Goal: Download file/media

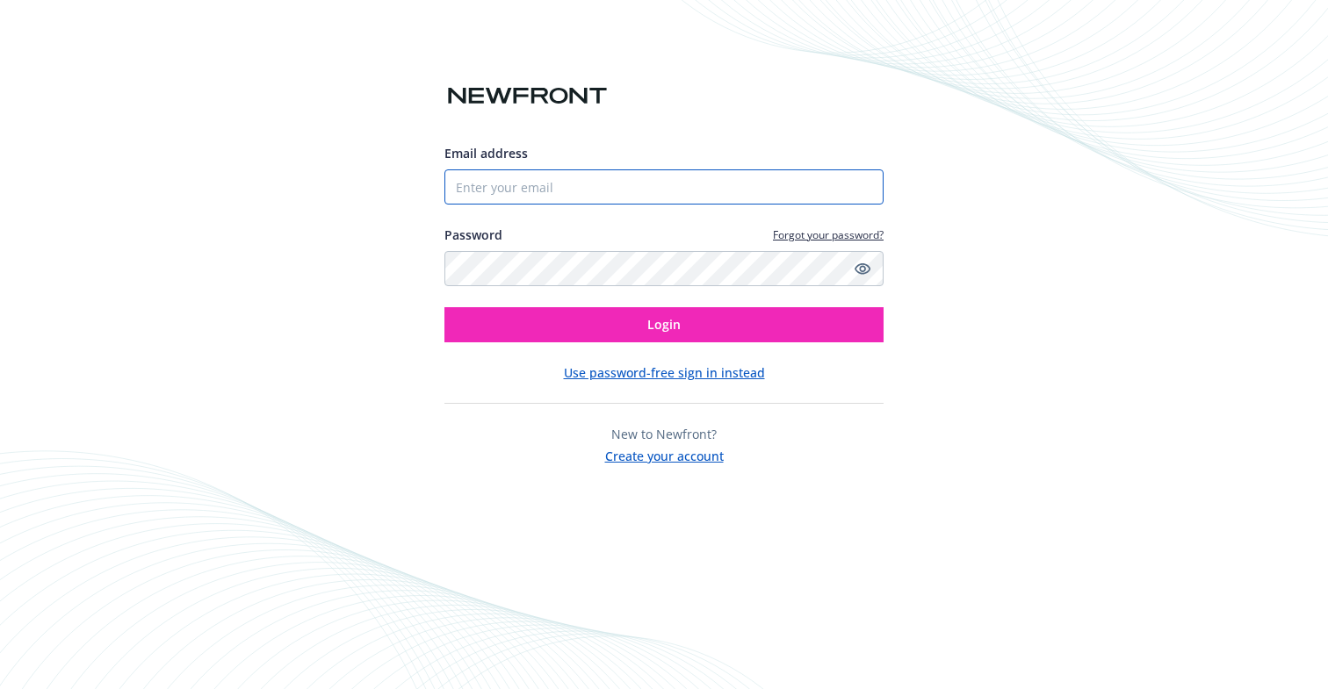
click at [683, 193] on input "Email address" at bounding box center [663, 186] width 439 height 35
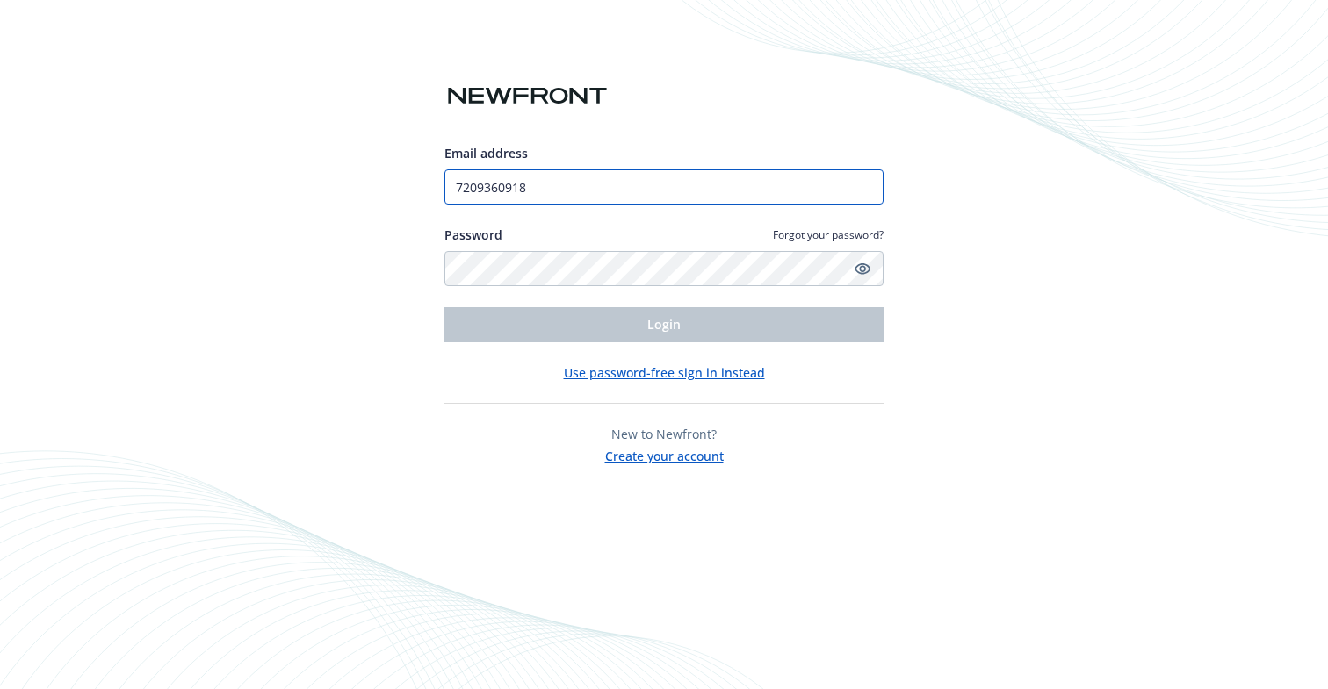
click at [769, 193] on input "7209360918" at bounding box center [663, 186] width 439 height 35
click at [489, 191] on input "7209360918" at bounding box center [663, 186] width 439 height 35
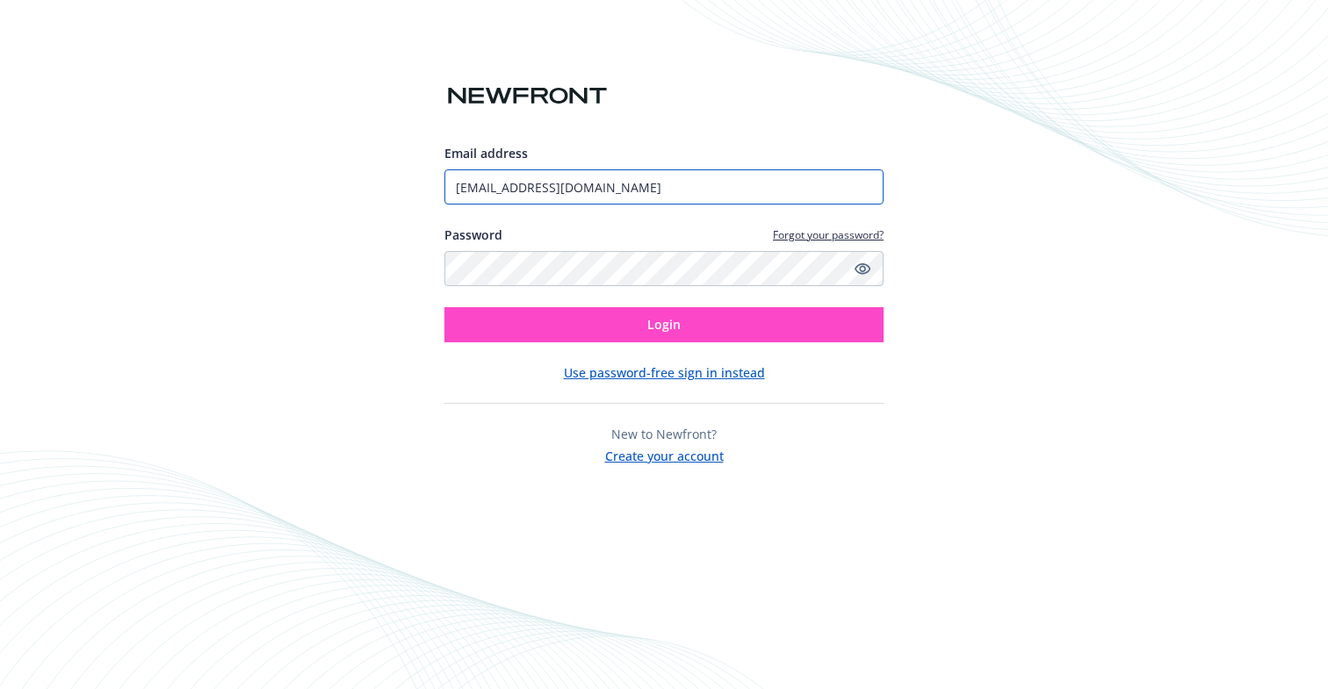
type input "[EMAIL_ADDRESS][DOMAIN_NAME]"
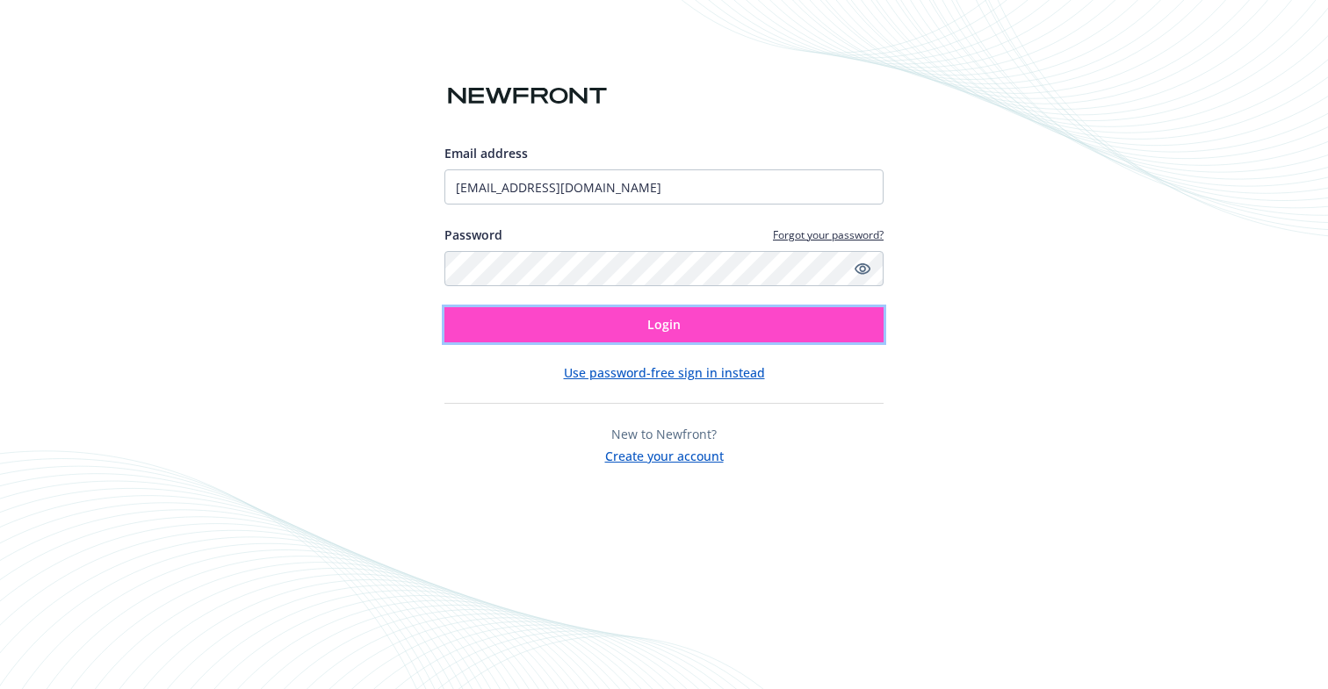
click at [608, 333] on button "Login" at bounding box center [663, 324] width 439 height 35
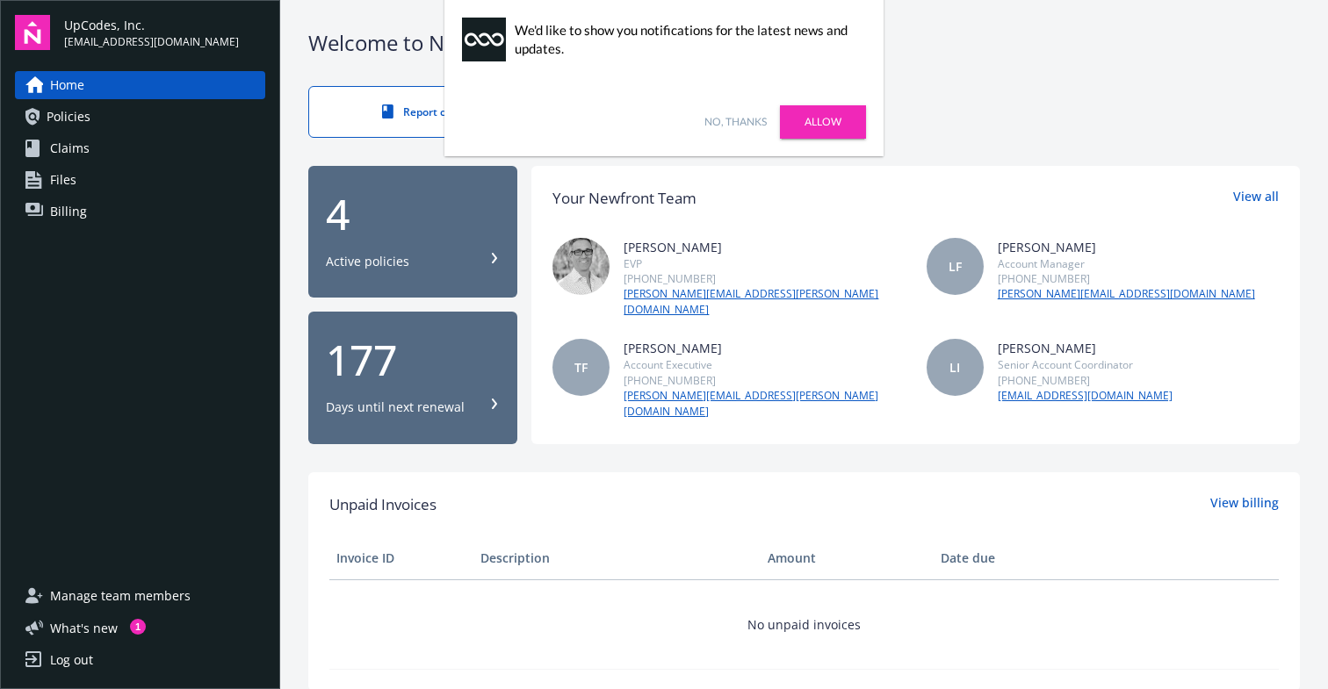
click at [746, 122] on link "No, thanks" at bounding box center [735, 122] width 62 height 16
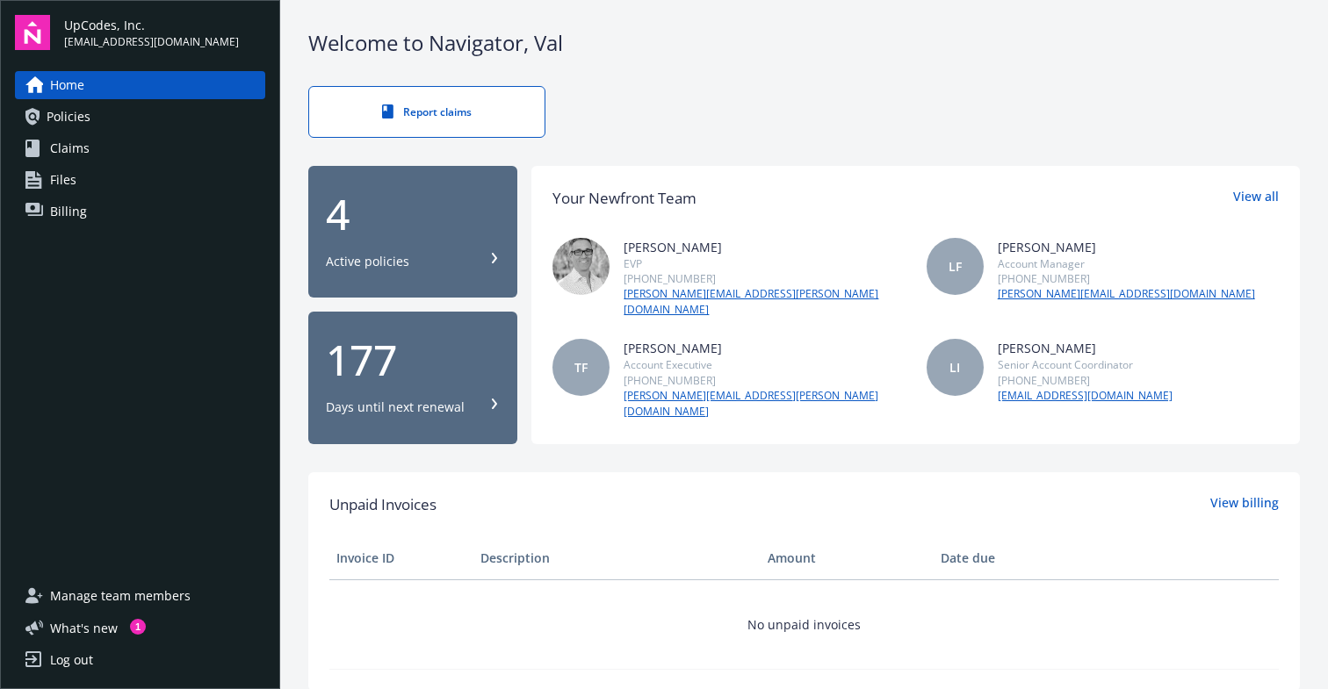
click at [491, 256] on icon at bounding box center [494, 258] width 11 height 11
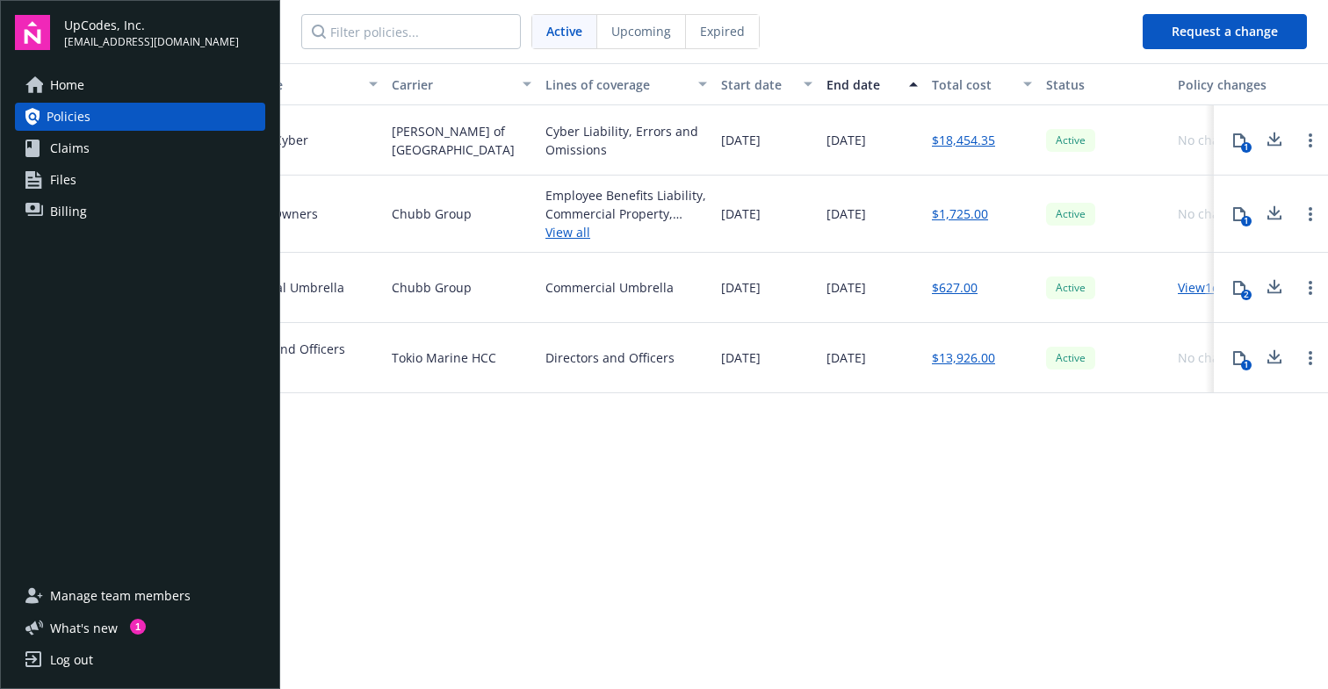
scroll to position [0, 401]
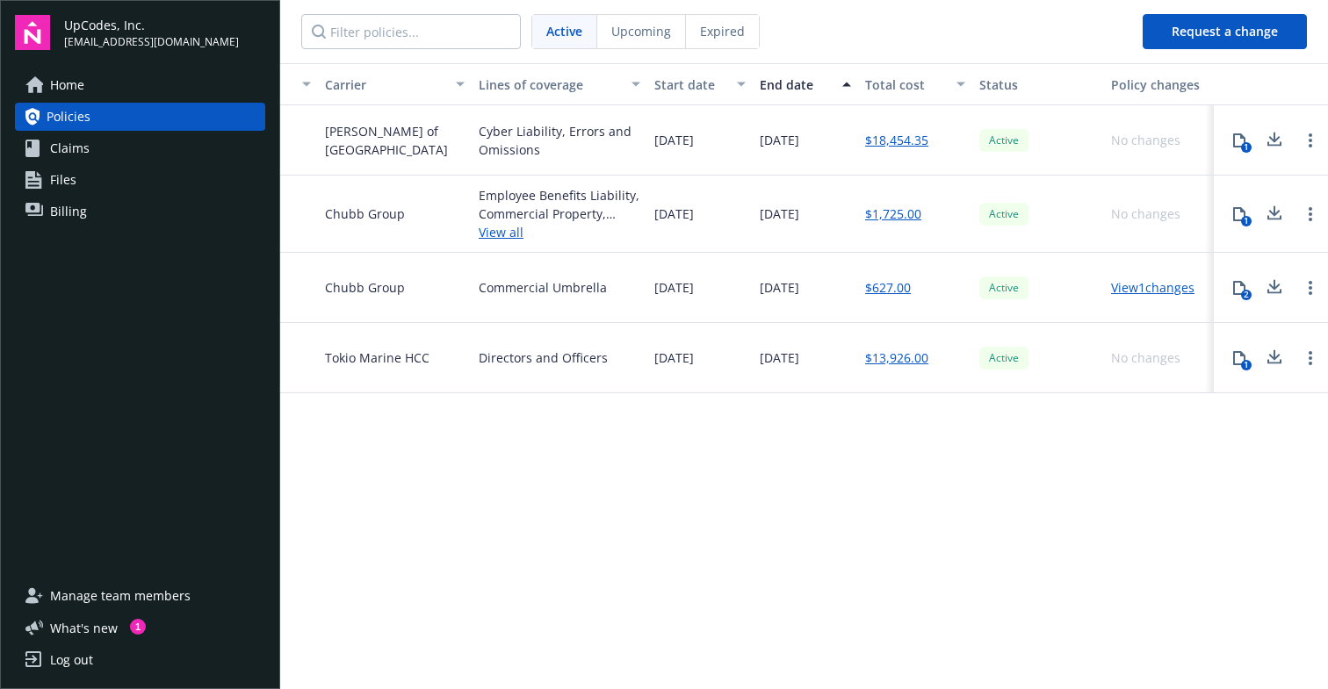
click at [518, 232] on link "View all" at bounding box center [560, 232] width 162 height 18
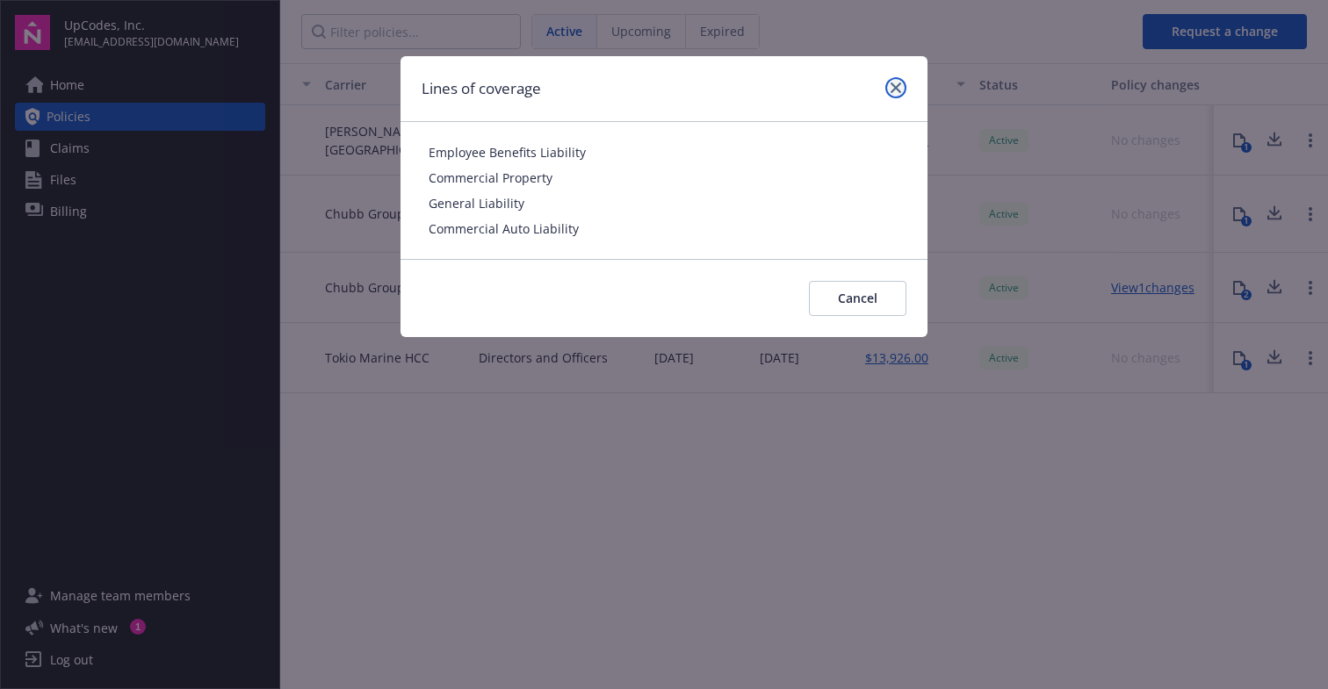
click at [893, 85] on icon "close" at bounding box center [895, 88] width 11 height 11
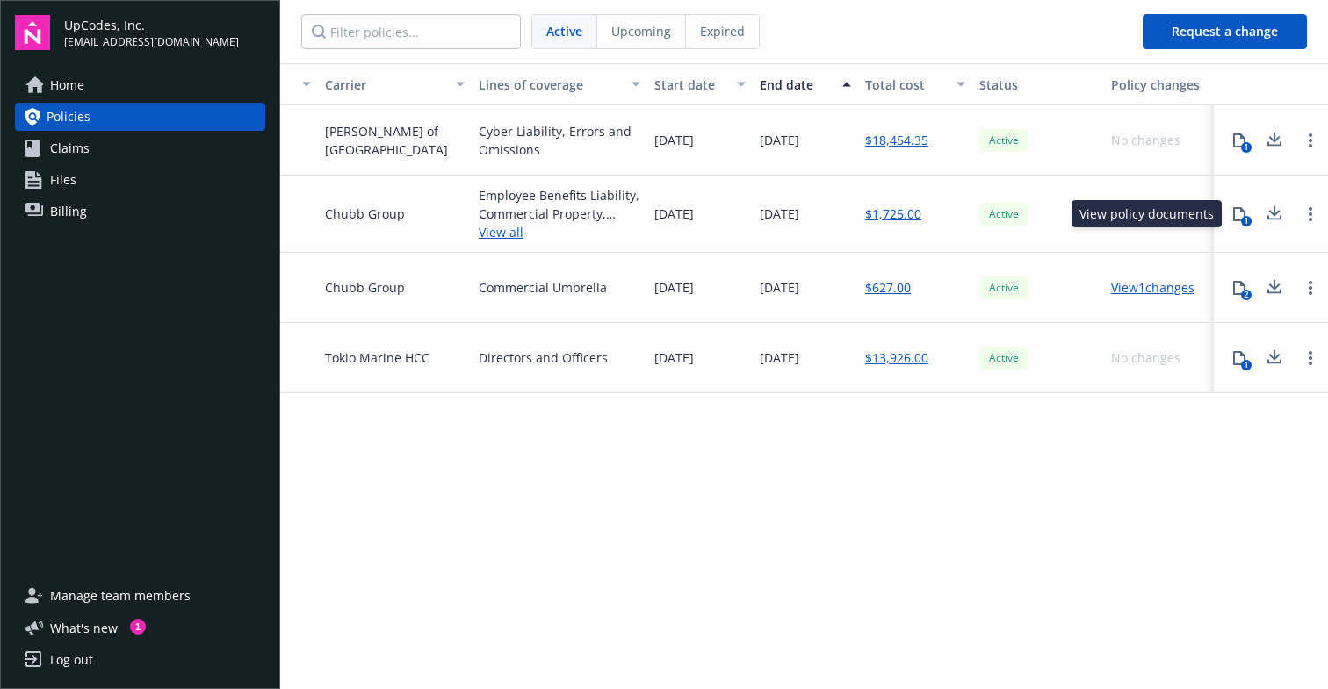
click at [1248, 219] on div "1" at bounding box center [1246, 221] width 11 height 11
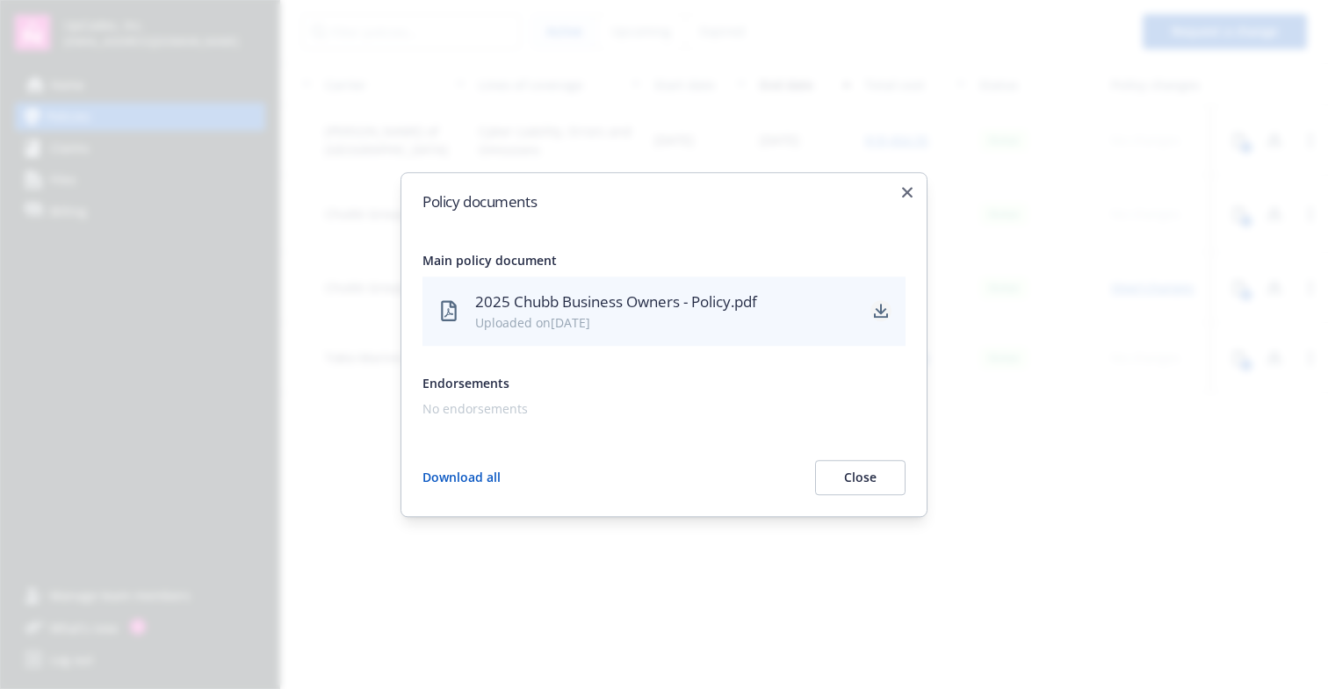
click at [878, 317] on icon "download" at bounding box center [881, 316] width 14 height 4
click at [907, 189] on icon "button" at bounding box center [907, 192] width 11 height 11
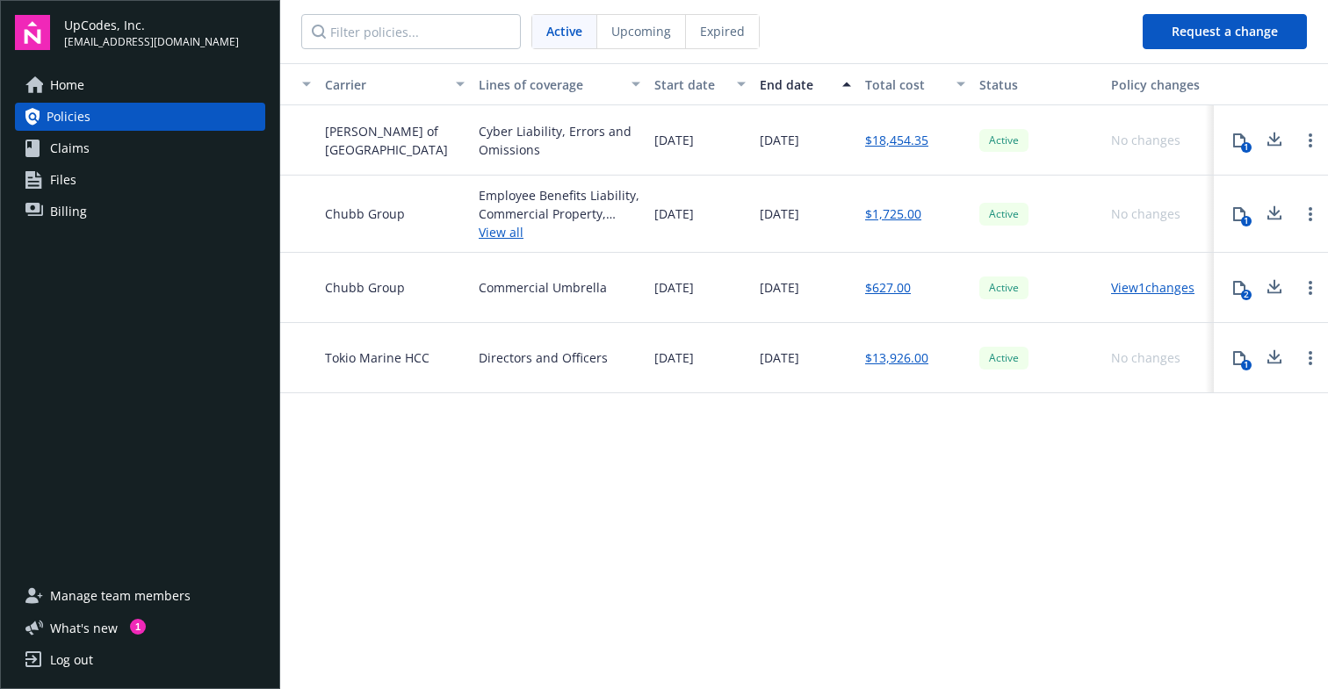
click at [1285, 214] on button at bounding box center [1274, 214] width 35 height 35
click at [1306, 211] on link "Open options" at bounding box center [1310, 214] width 21 height 21
click at [208, 238] on div "Home Policies Claims Files Billing" at bounding box center [140, 316] width 250 height 490
click at [140, 157] on link "Claims" at bounding box center [140, 148] width 250 height 28
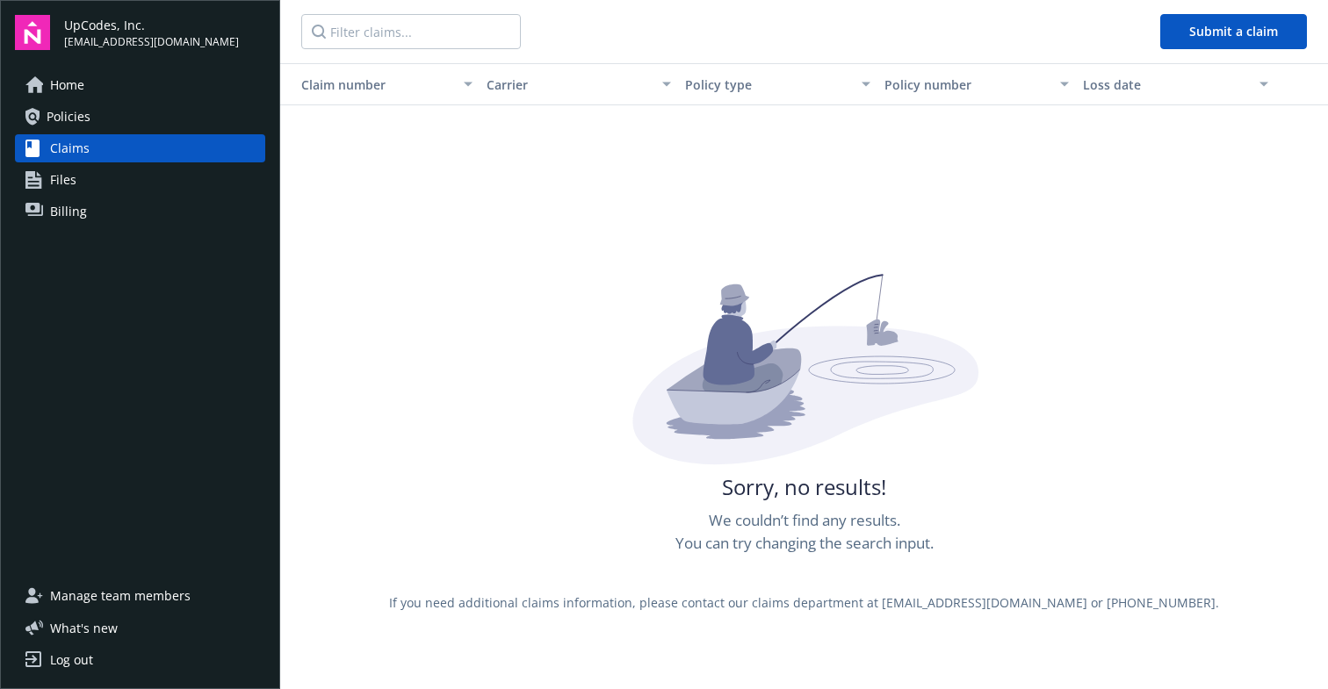
click at [130, 178] on link "Files" at bounding box center [140, 180] width 250 height 28
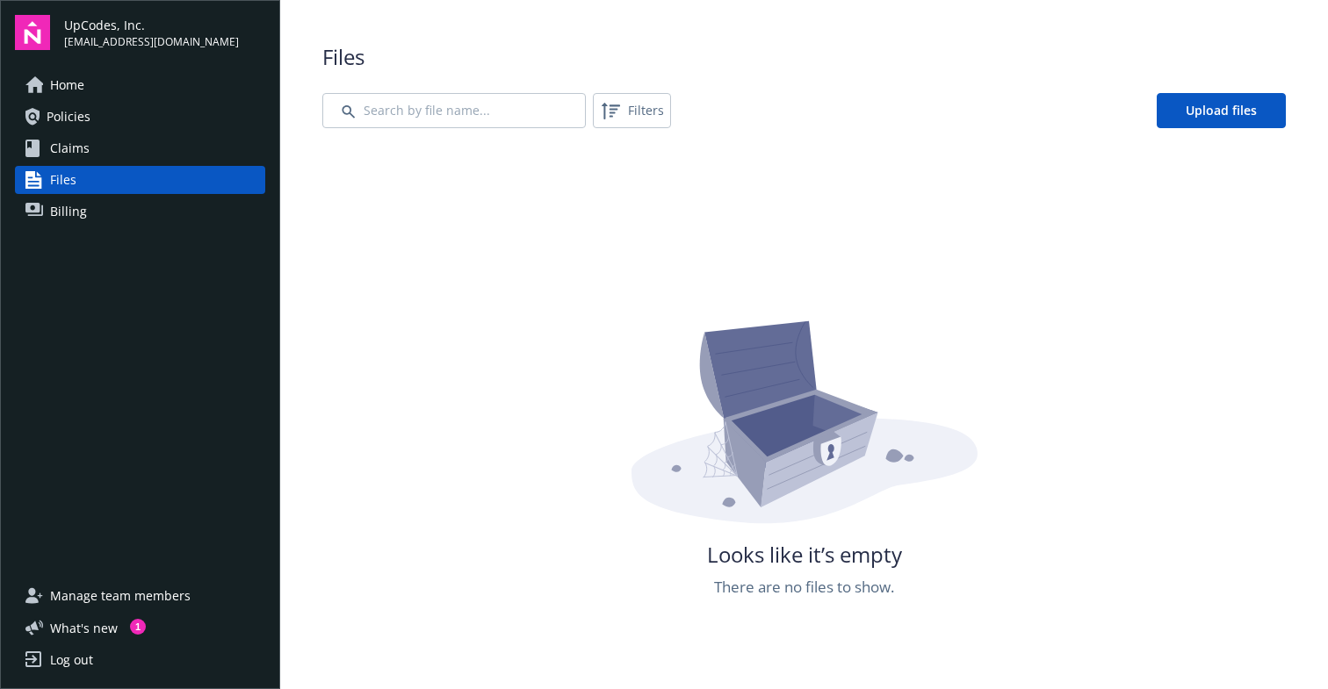
click at [118, 203] on link "Billing" at bounding box center [140, 212] width 250 height 28
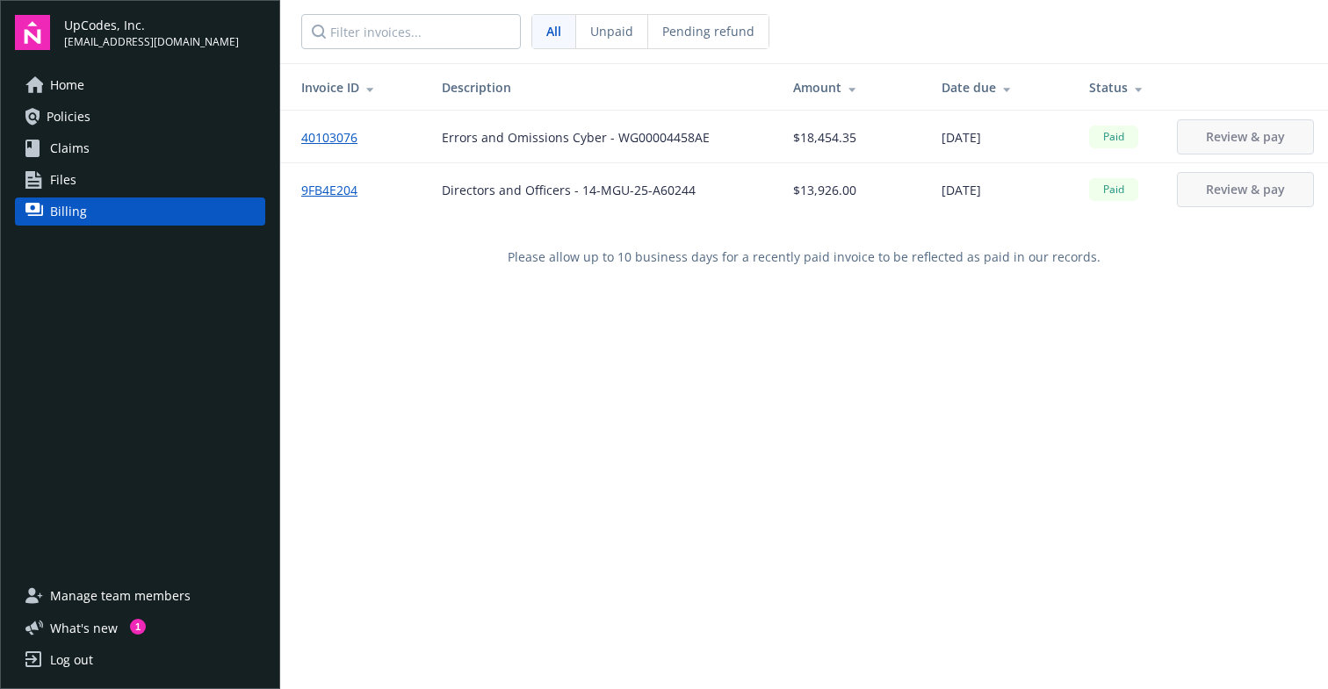
click at [118, 83] on link "Home" at bounding box center [140, 85] width 250 height 28
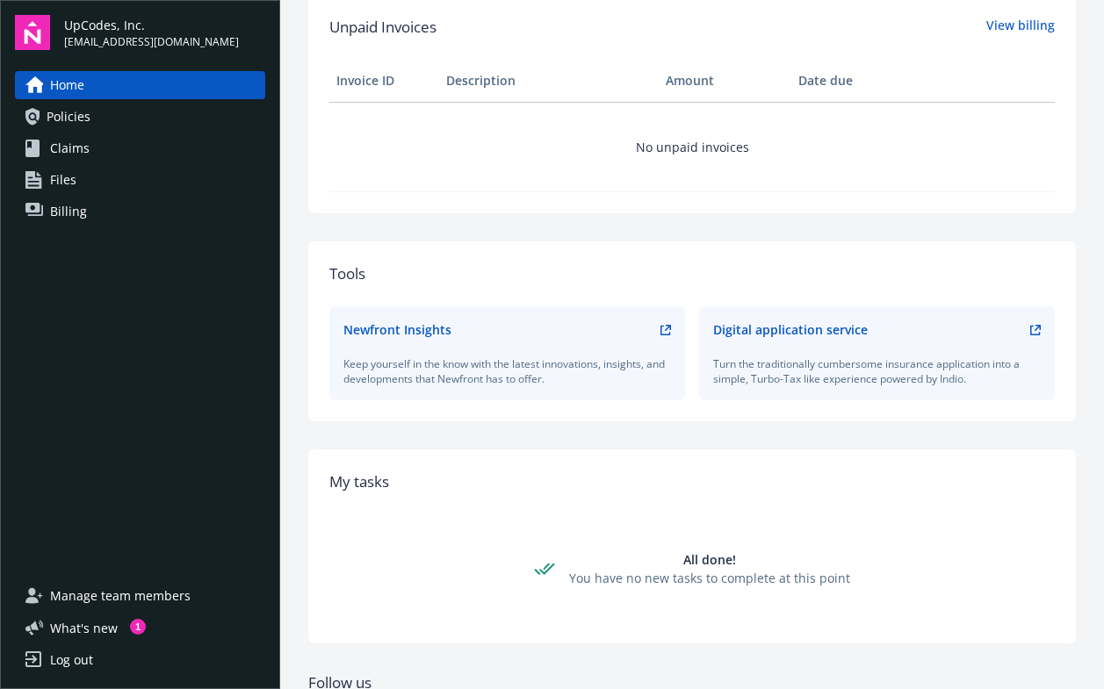
scroll to position [702, 0]
